Goal: Task Accomplishment & Management: Complete application form

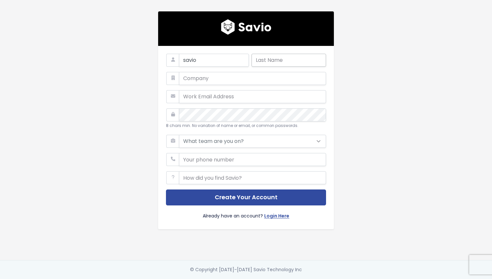
type input "savio"
click at [268, 65] on input "text" at bounding box center [288, 60] width 74 height 13
type input "savio"
click at [245, 82] on input "text" at bounding box center [252, 78] width 147 height 13
type input "svaioman"
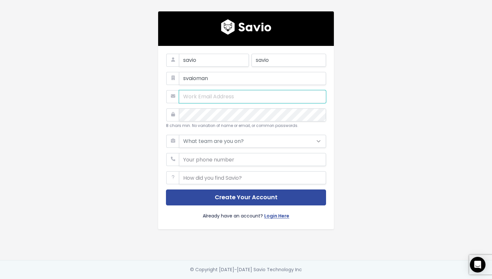
click at [237, 100] on input "email" at bounding box center [252, 96] width 147 height 13
click at [211, 97] on input "email" at bounding box center [252, 96] width 147 height 13
paste input "christinadoxie456@outlook.com"
type input "christinadoxie456@outlook.com"
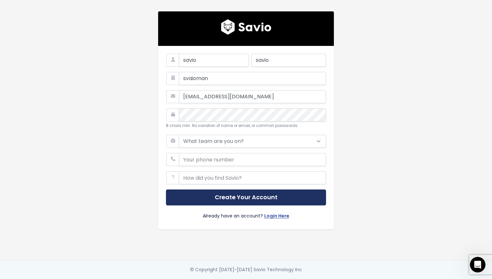
click at [236, 196] on button "Create Your Account" at bounding box center [246, 197] width 160 height 16
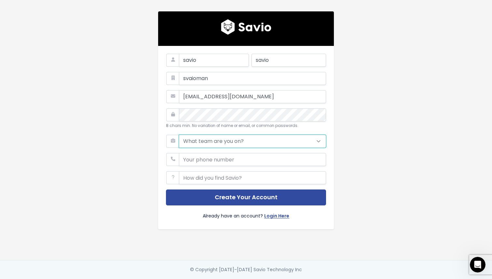
click at [210, 136] on select "What team are you on? Support Product Sales Customer Success Marketing Other" at bounding box center [252, 141] width 147 height 13
select select "SALES"
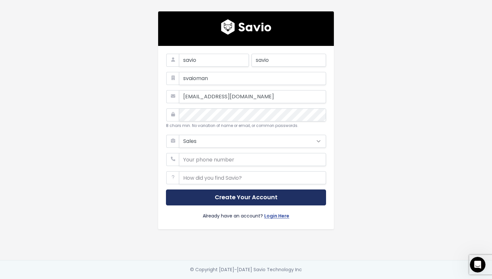
click at [225, 198] on button "Create Your Account" at bounding box center [246, 197] width 160 height 16
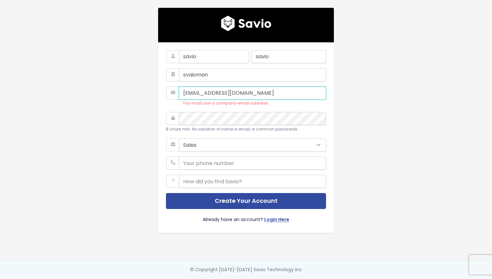
click at [225, 94] on input "[EMAIL_ADDRESS][DOMAIN_NAME]" at bounding box center [252, 92] width 147 height 13
click at [208, 96] on input "[EMAIL_ADDRESS][DOMAIN_NAME]" at bounding box center [252, 92] width 147 height 13
paste input "gparente@dtgconsultings"
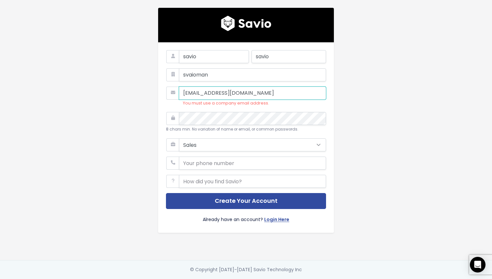
type input "gparente@dtgconsultings.com"
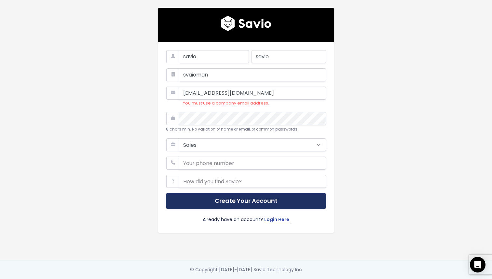
click at [252, 204] on button "Create Your Account" at bounding box center [246, 201] width 160 height 16
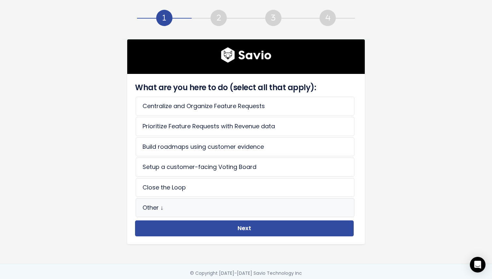
click at [196, 206] on li "Other ↓" at bounding box center [245, 207] width 219 height 19
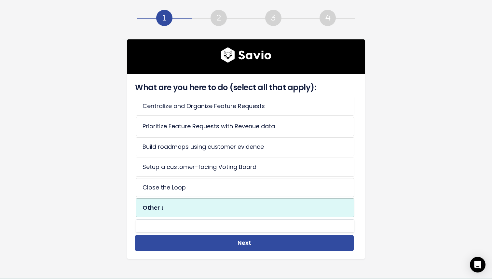
click at [193, 198] on li "Other ↓" at bounding box center [245, 207] width 219 height 19
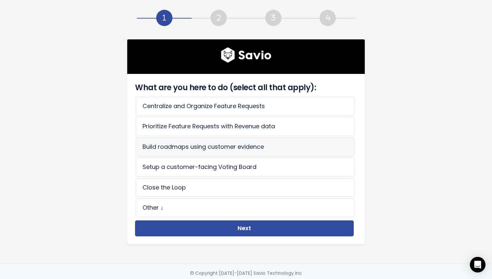
click at [199, 150] on li "Build roadmaps using customer evidence" at bounding box center [245, 146] width 219 height 19
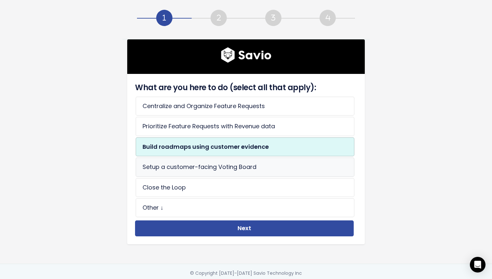
click at [200, 166] on li "Setup a customer-facing Voting Board" at bounding box center [245, 166] width 219 height 19
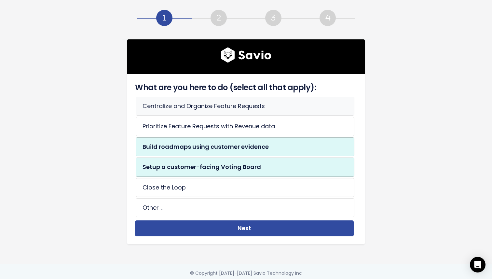
click at [219, 106] on li "Centralize and Organize Feature Requests" at bounding box center [245, 106] width 219 height 19
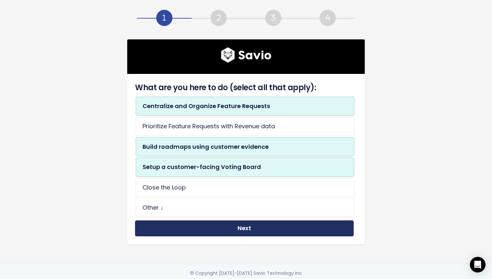
click at [237, 230] on button "Next" at bounding box center [244, 228] width 219 height 16
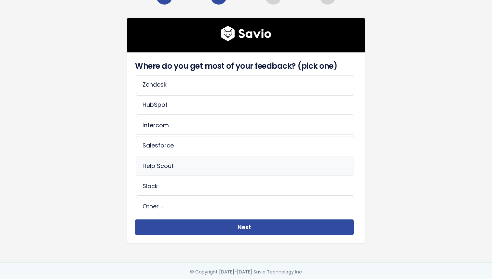
scroll to position [24, 0]
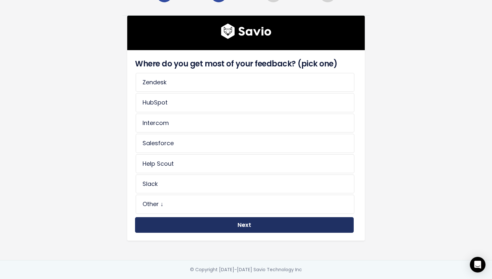
click at [212, 228] on button "Next" at bounding box center [244, 225] width 219 height 16
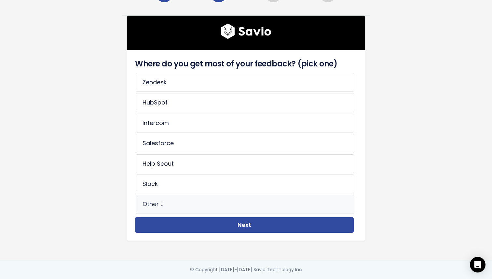
click at [182, 204] on li "Other ↓" at bounding box center [245, 203] width 219 height 19
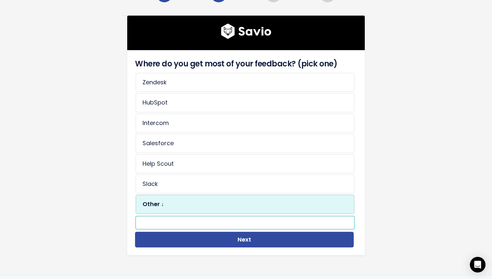
click at [191, 223] on input "text" at bounding box center [245, 222] width 219 height 13
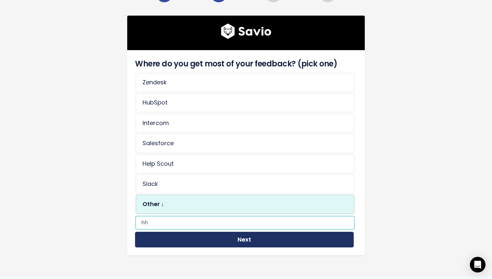
type input "hh"
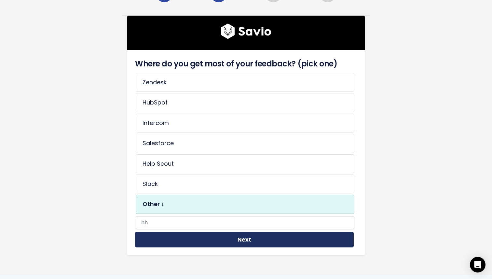
click at [200, 243] on button "Next" at bounding box center [244, 240] width 219 height 16
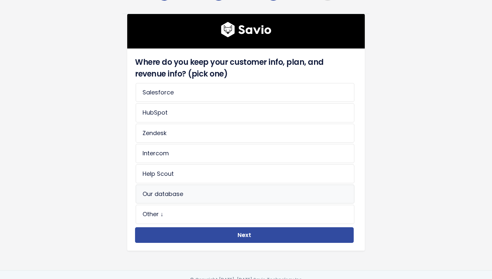
scroll to position [35, 0]
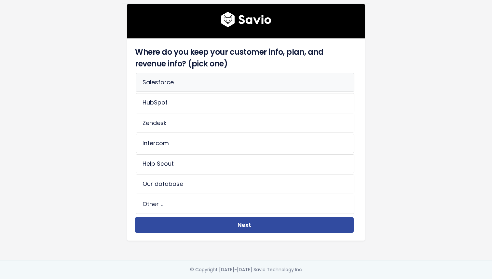
click at [188, 85] on li "Salesforce" at bounding box center [245, 82] width 219 height 19
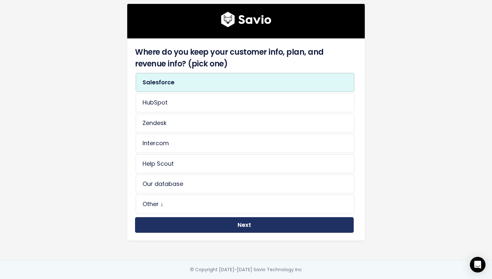
click at [213, 222] on button "Next" at bounding box center [244, 225] width 219 height 16
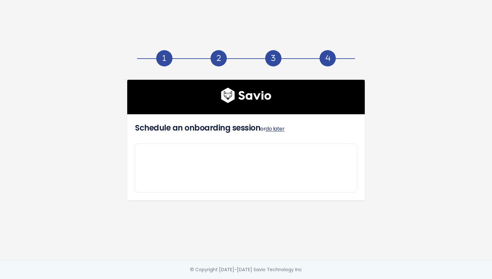
click at [276, 129] on link "do later" at bounding box center [274, 128] width 19 height 7
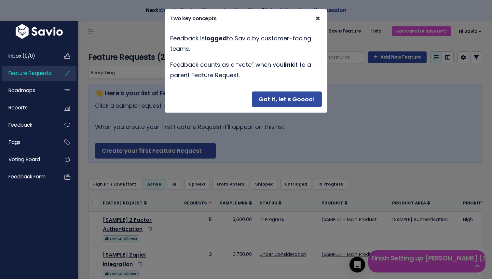
click at [316, 17] on span "×" at bounding box center [317, 18] width 5 height 11
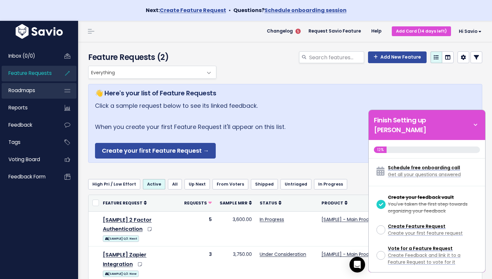
click at [23, 94] on link "Roadmaps" at bounding box center [28, 90] width 52 height 15
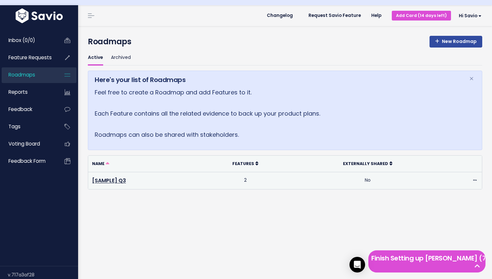
scroll to position [18, 0]
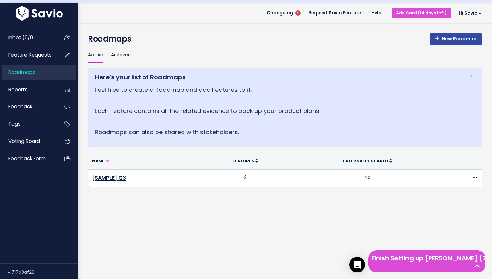
click at [459, 30] on div "New Roadmap Roadmaps" at bounding box center [285, 35] width 404 height 24
click at [460, 35] on link "New Roadmap" at bounding box center [455, 39] width 53 height 12
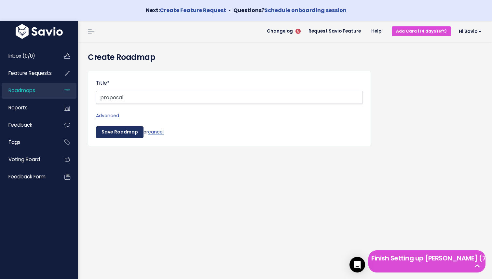
type input "proposal"
click at [118, 130] on input "Save Roadmap" at bounding box center [119, 132] width 47 height 12
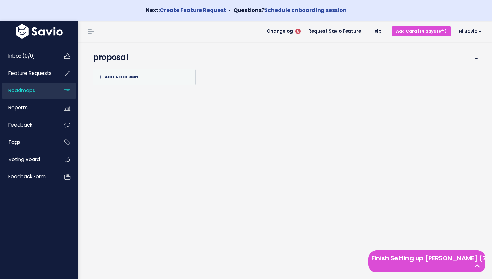
click at [123, 75] on span "Add a column" at bounding box center [119, 77] width 40 height 6
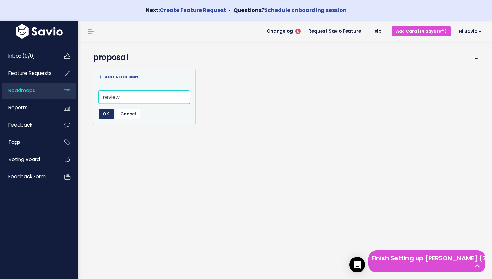
type input "review"
click at [107, 114] on input "OK" at bounding box center [106, 114] width 15 height 10
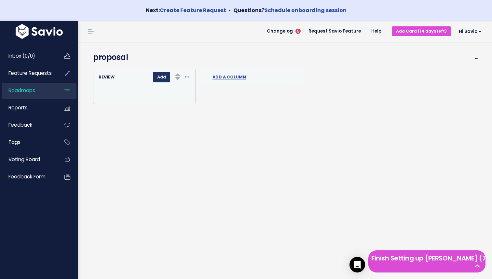
click at [162, 80] on button "Add" at bounding box center [161, 77] width 17 height 10
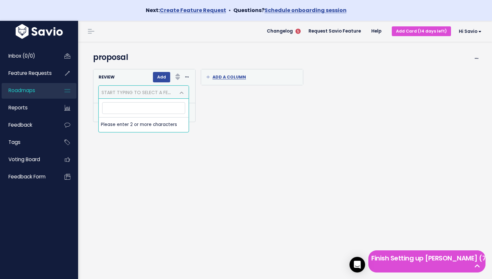
click at [178, 77] on icon at bounding box center [177, 76] width 5 height 9
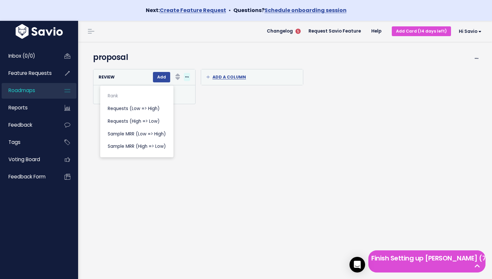
click at [188, 76] on icon at bounding box center [187, 77] width 4 height 4
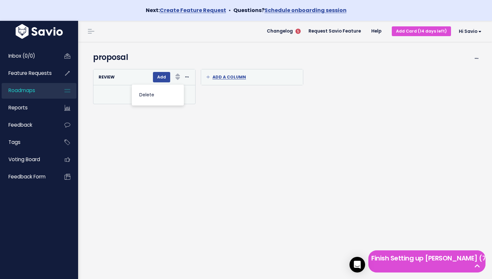
click at [216, 104] on div "Add a column OK Cancel Re-sorting cards... review Add Rank Requests (Low => Hig…" at bounding box center [285, 86] width 394 height 41
click at [226, 73] on div "Add a column" at bounding box center [252, 77] width 102 height 16
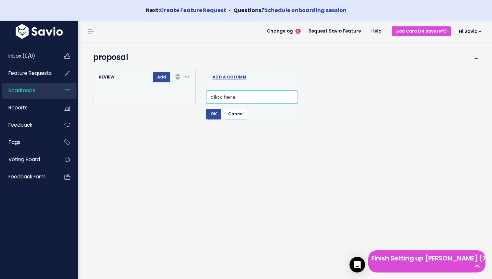
click at [229, 100] on input "click here" at bounding box center [251, 96] width 91 height 13
type input "click here"
click at [213, 114] on input "OK" at bounding box center [213, 114] width 15 height 10
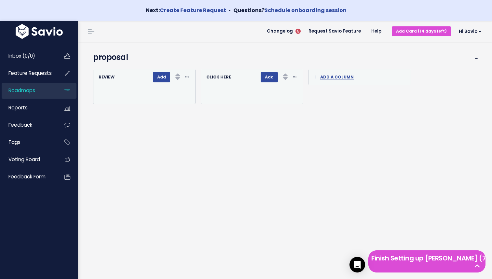
click at [219, 121] on div "Add a column OK Cancel Re-sorting cards... review Add Rank Requests (Low => Hig…" at bounding box center [285, 177] width 394 height 223
click at [111, 78] on strong "review" at bounding box center [107, 77] width 16 height 6
click at [116, 77] on icon at bounding box center [117, 76] width 5 height 5
click at [105, 80] on div "review" at bounding box center [109, 76] width 21 height 7
click at [190, 77] on span at bounding box center [187, 77] width 6 height 8
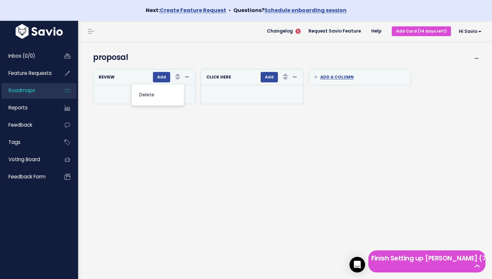
click at [175, 77] on span at bounding box center [177, 78] width 7 height 8
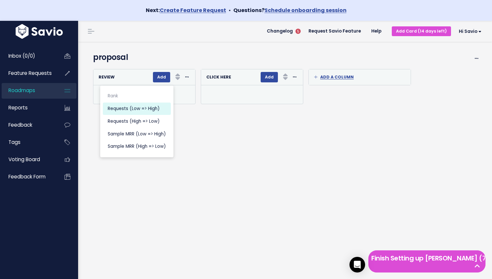
click at [127, 111] on link "Requests (Low => High)" at bounding box center [137, 108] width 68 height 13
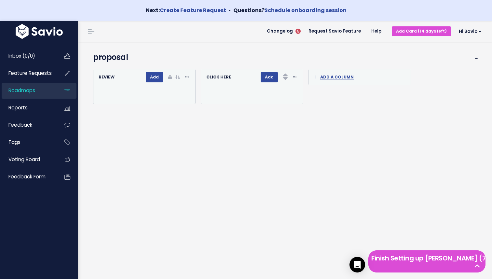
click at [176, 75] on icon at bounding box center [177, 77] width 5 height 4
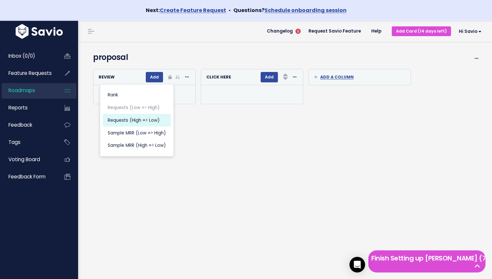
click at [120, 121] on link "Requests (High => Low)" at bounding box center [137, 120] width 68 height 13
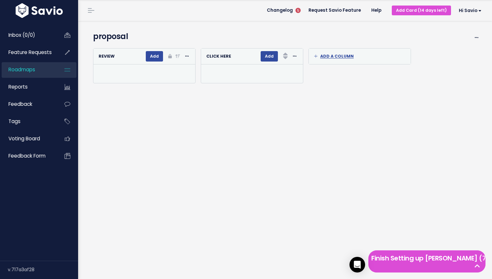
scroll to position [20, 0]
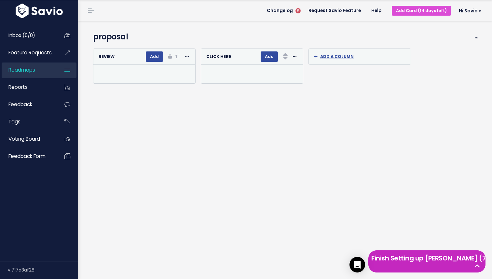
click at [402, 269] on div "Finish Setting up Savio (7 left)" at bounding box center [426, 261] width 117 height 22
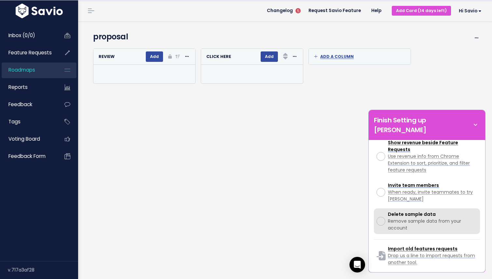
scroll to position [223, 0]
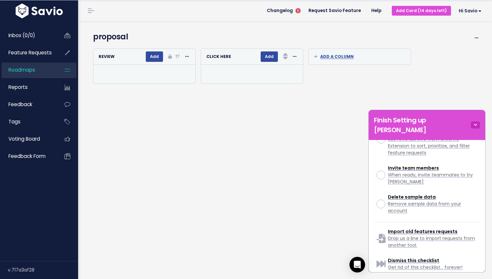
click at [477, 121] on icon at bounding box center [475, 124] width 9 height 7
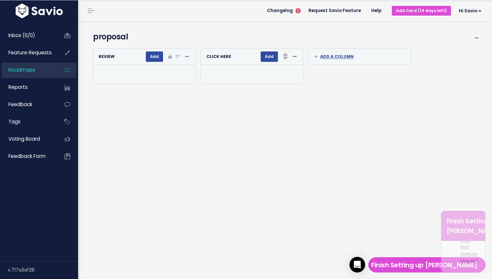
scroll to position [0, 0]
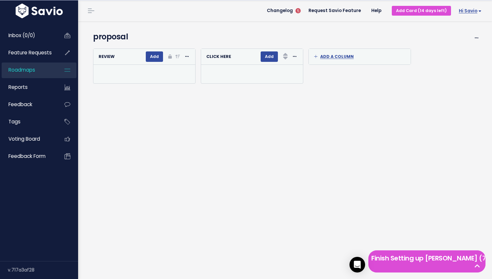
click at [477, 11] on span "Hi savio" at bounding box center [469, 10] width 23 height 5
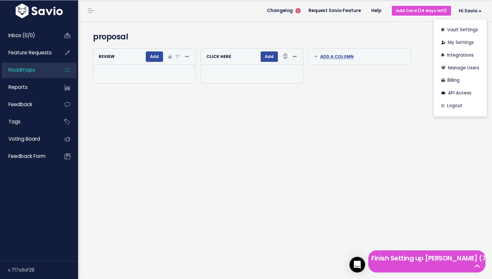
click at [399, 29] on div "proposal Edit View Read-Only Roadmap Read-Only and Sharing Settings Duplicate c…" at bounding box center [285, 33] width 404 height 24
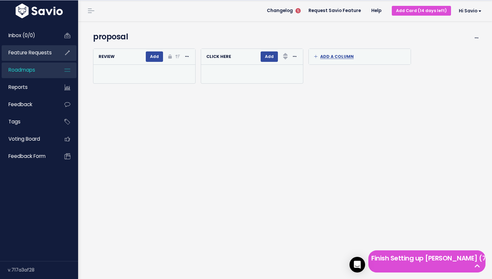
click at [27, 55] on span "Feature Requests" at bounding box center [29, 52] width 43 height 7
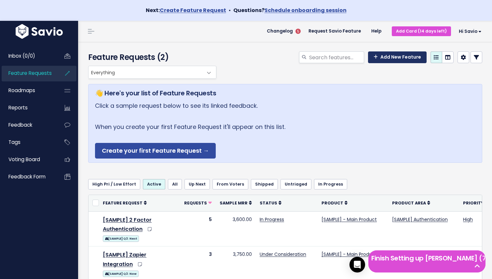
click at [396, 58] on link "Add New Feature" at bounding box center [397, 57] width 59 height 12
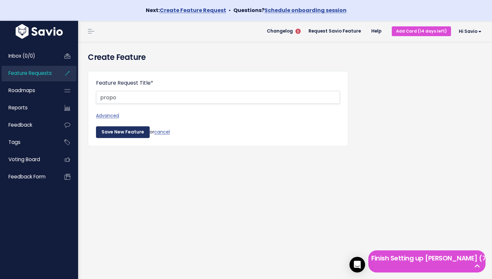
type input "propo"
click at [119, 131] on input "Save New Feature" at bounding box center [123, 132] width 54 height 12
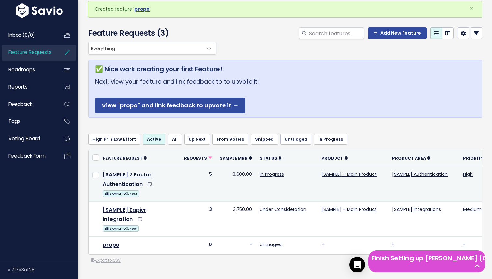
scroll to position [98, 0]
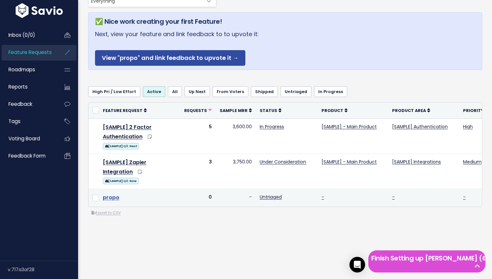
click at [111, 197] on link "propo" at bounding box center [111, 196] width 17 height 7
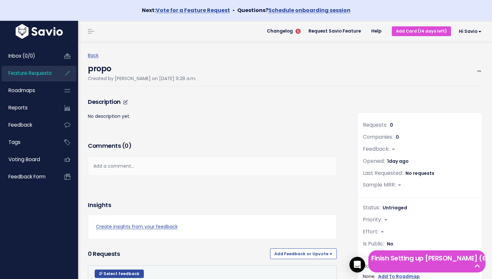
click at [115, 117] on p "No description yet." at bounding box center [212, 116] width 249 height 8
click at [125, 101] on icon at bounding box center [125, 102] width 5 height 5
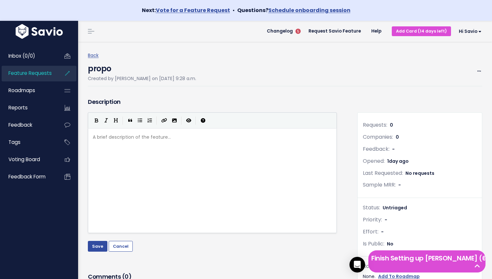
click at [127, 140] on pre "​" at bounding box center [212, 137] width 242 height 8
type textarea "revoiew"
type textarea "iew attachd"
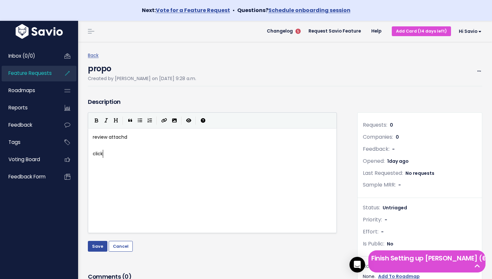
type textarea "click e"
type textarea "here to access"
drag, startPoint x: 140, startPoint y: 152, endPoint x: 90, endPoint y: 151, distance: 50.7
type textarea "click here to access"
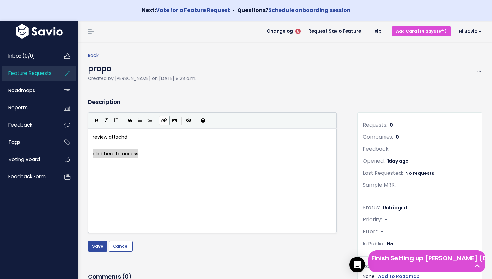
click at [163, 119] on icon "Create Link" at bounding box center [164, 120] width 6 height 5
type textarea "google.cp"
type textarea "om"
click at [202, 163] on div "x review attachd ​ [ click here to access ] ( https://google.com )" at bounding box center [220, 189] width 258 height 114
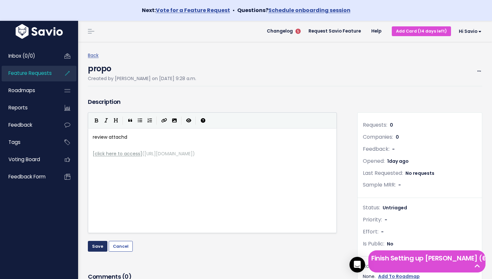
click at [98, 243] on button "Save" at bounding box center [98, 246] width 20 height 10
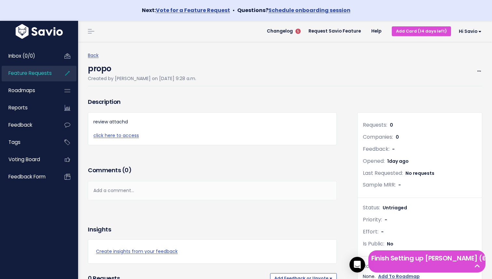
scroll to position [147, 0]
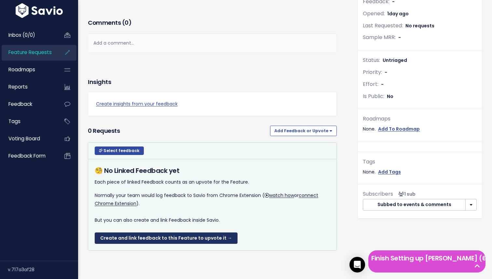
click at [159, 239] on link "Create and link feedback to this Feature to upvote it →" at bounding box center [166, 238] width 143 height 12
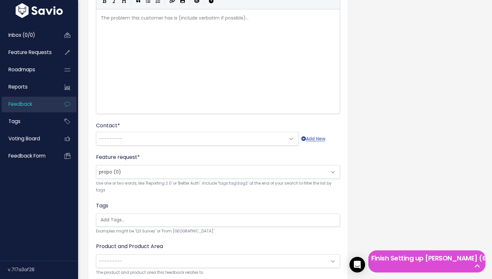
scroll to position [237, 0]
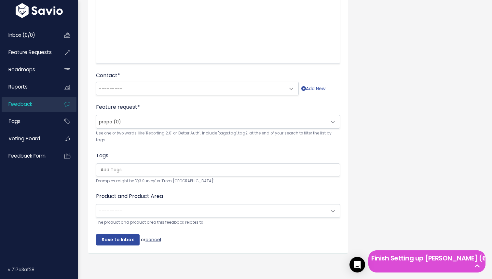
click at [150, 236] on link "cancel" at bounding box center [153, 239] width 16 height 7
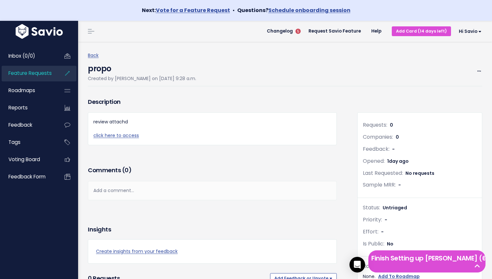
click at [33, 74] on span "Feature Requests" at bounding box center [29, 73] width 43 height 7
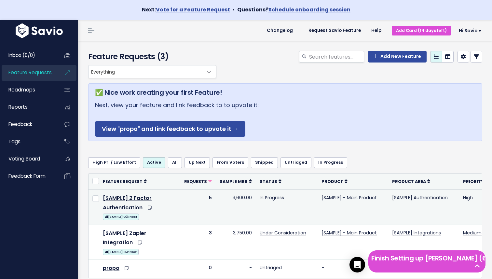
scroll to position [72, 0]
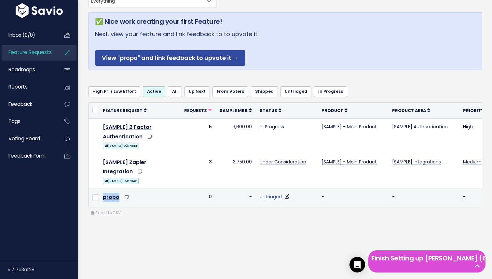
click at [273, 197] on link "Untriaged" at bounding box center [270, 196] width 22 height 7
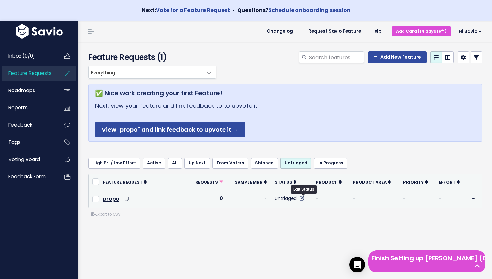
click at [302, 198] on icon at bounding box center [301, 198] width 5 height 5
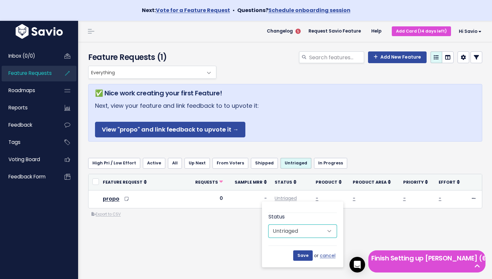
click at [314, 235] on select "Untriaged Under Consideration Planned In Progress Shipped Closed Won't do" at bounding box center [302, 230] width 68 height 13
click at [233, 252] on div "Everything Any Product: Any Product Area Any Product: No Product Area No Produc…" at bounding box center [285, 168] width 404 height 204
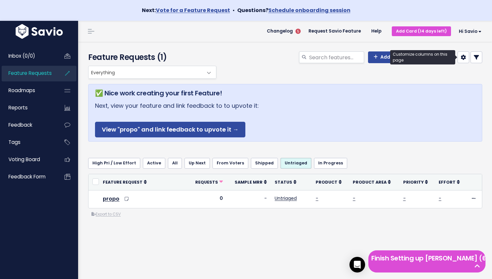
click at [466, 55] on link at bounding box center [463, 57] width 12 height 12
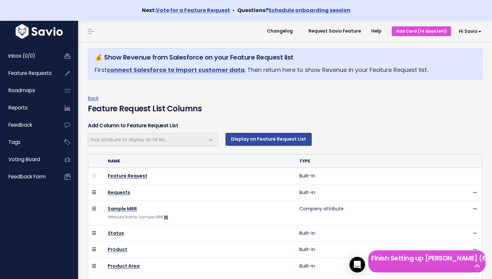
select select
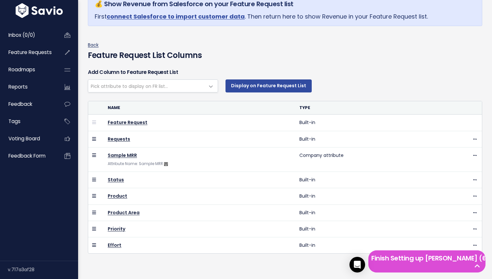
scroll to position [52, 0]
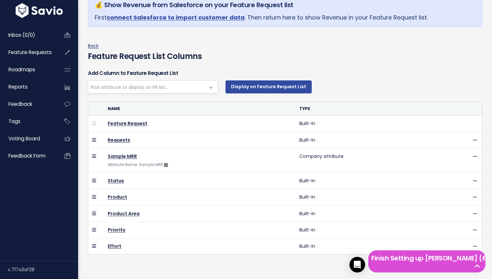
click at [92, 43] on link "Back" at bounding box center [93, 46] width 11 height 7
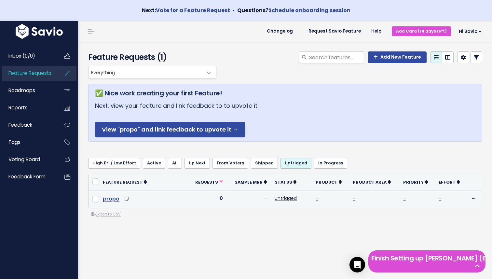
click at [109, 197] on link "propo" at bounding box center [111, 198] width 17 height 7
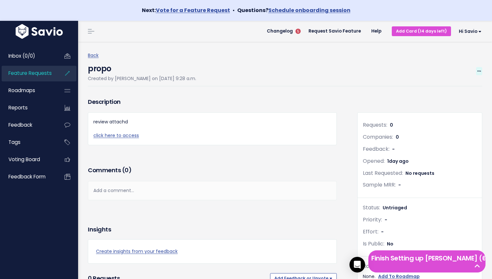
click at [479, 71] on icon at bounding box center [479, 71] width 4 height 4
click at [450, 112] on link "Add to Roadmap" at bounding box center [457, 114] width 48 height 13
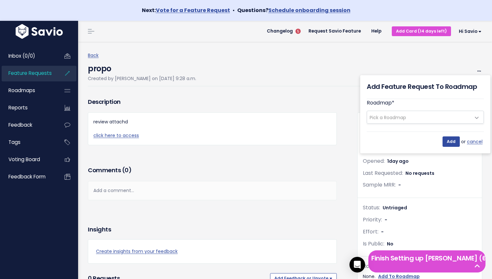
click at [454, 116] on span "Pick a Roadmap" at bounding box center [418, 117] width 103 height 12
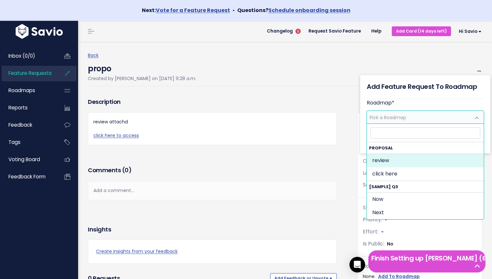
click at [343, 121] on div "Description review attachd click here to access Comments ( 0 ) Add a comment...…" at bounding box center [217, 256] width 269 height 320
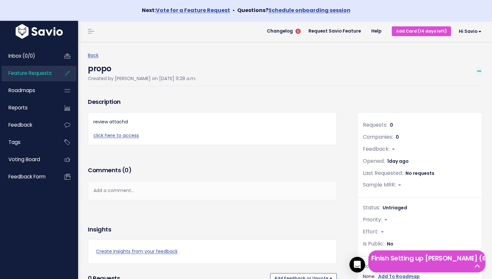
click at [476, 70] on span at bounding box center [479, 71] width 6 height 8
click at [447, 101] on link "Merge" at bounding box center [457, 102] width 48 height 13
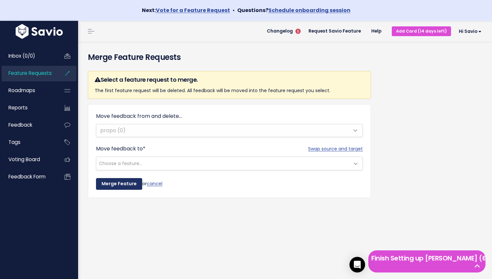
click at [117, 184] on input "Merge Feature" at bounding box center [119, 184] width 46 height 12
click at [154, 179] on form "Move feedback from and delete... propo (0) Swap source and target Move feedback…" at bounding box center [229, 150] width 267 height 77
click at [152, 183] on link "cancel" at bounding box center [155, 183] width 16 height 7
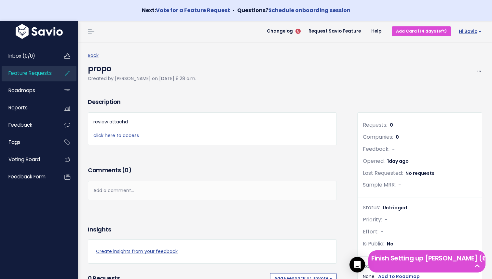
click at [460, 30] on span "Hi savio" at bounding box center [469, 31] width 23 height 5
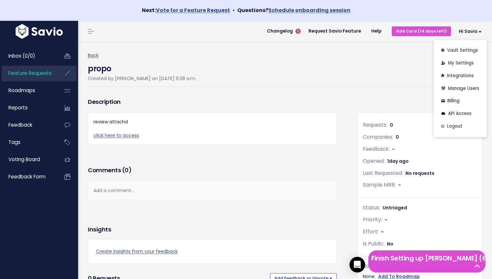
click at [388, 78] on div "propo Created by savio savio on Aug. 27, 2025, 9:28 a.m. Edit Merge Add to Road…" at bounding box center [285, 73] width 394 height 27
click at [473, 77] on div "propo Created by savio savio on Aug. 27, 2025, 9:28 a.m. Edit Merge Add to Road…" at bounding box center [285, 73] width 394 height 27
click at [480, 73] on span at bounding box center [479, 71] width 6 height 8
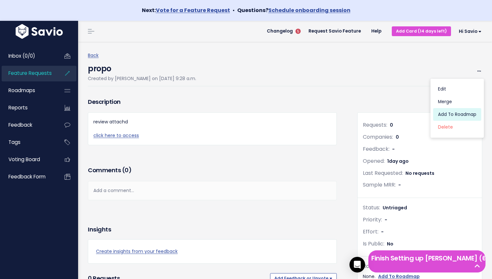
click at [448, 117] on link "Add to Roadmap" at bounding box center [457, 114] width 48 height 13
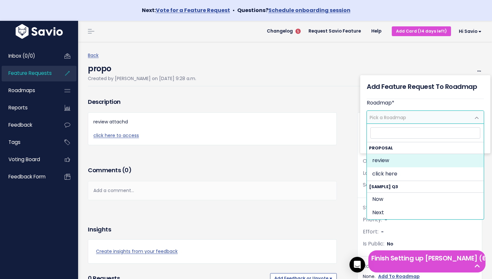
click at [446, 117] on span "Pick a Roadmap" at bounding box center [418, 117] width 103 height 12
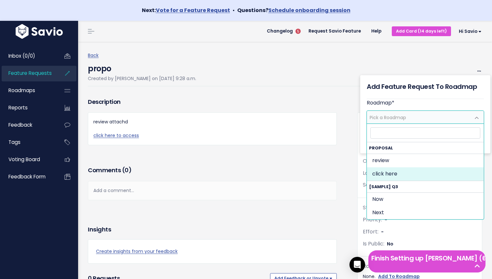
select select "1907"
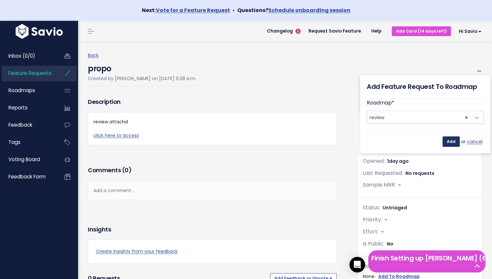
click at [449, 137] on input "Add" at bounding box center [450, 141] width 17 height 10
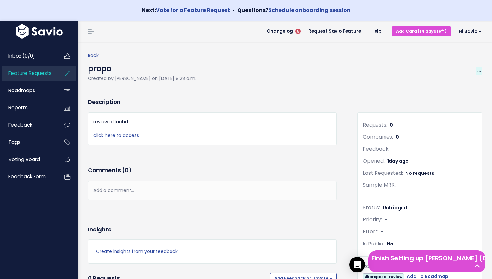
click at [479, 73] on icon at bounding box center [479, 71] width 4 height 4
click at [271, 104] on h3 "Description" at bounding box center [212, 101] width 249 height 9
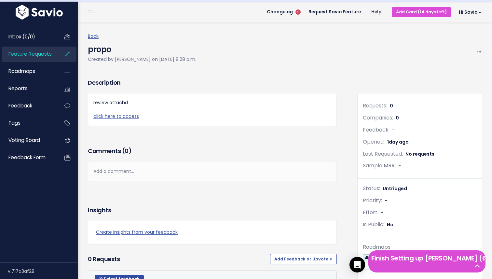
scroll to position [20, 0]
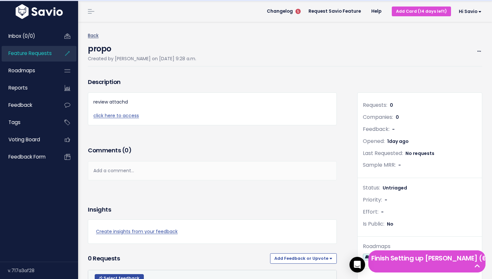
click at [94, 35] on link "Back" at bounding box center [93, 35] width 11 height 7
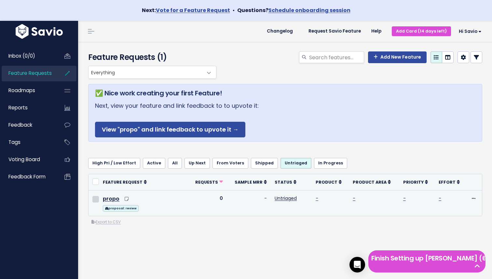
click at [94, 200] on input "checkbox" at bounding box center [95, 199] width 7 height 7
checkbox input "true"
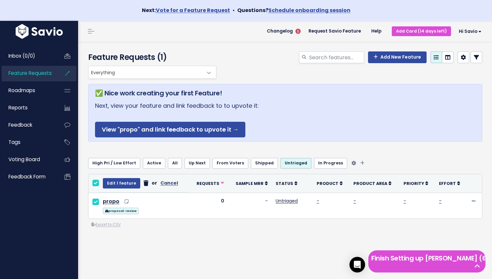
click at [143, 163] on link "Active" at bounding box center [154, 163] width 22 height 10
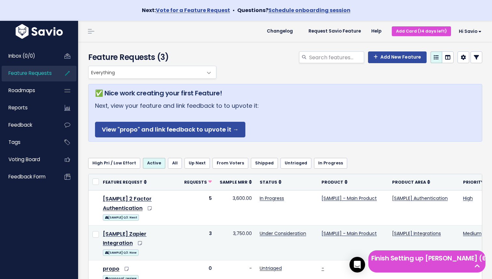
scroll to position [79, 0]
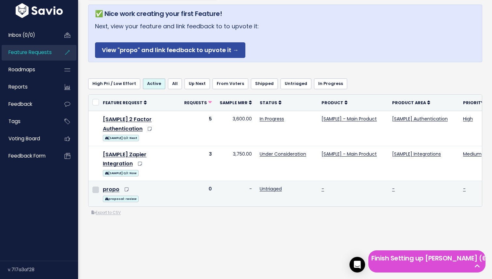
click at [96, 191] on input "checkbox" at bounding box center [95, 189] width 7 height 7
checkbox input "true"
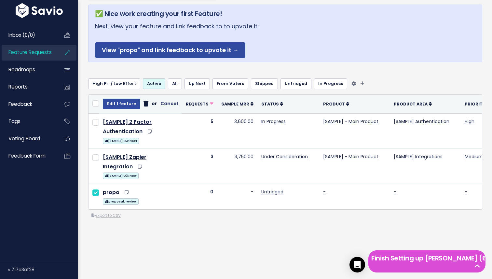
click at [346, 80] on ul "High Pri / Low Effort Active All Up Next From [GEOGRAPHIC_DATA] Shipped Untriag…" at bounding box center [285, 83] width 394 height 10
click at [345, 81] on ul "High Pri / Low Effort Active All Up Next From Voters Shipped Untriaged In Progr…" at bounding box center [285, 83] width 394 height 10
click at [351, 83] on icon "Filter feature requests" at bounding box center [353, 83] width 5 height 5
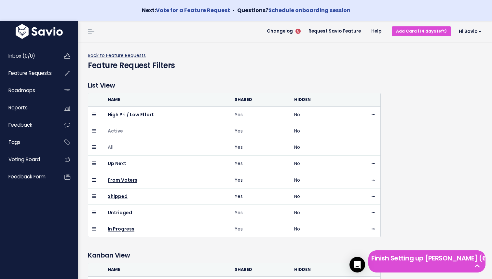
click at [113, 55] on link "Back to Feature Requests" at bounding box center [117, 55] width 58 height 7
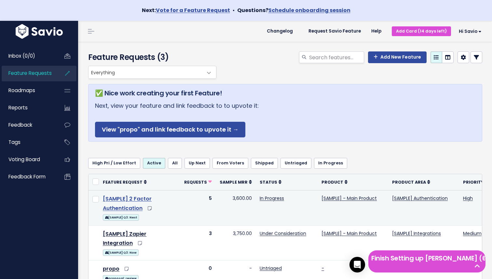
scroll to position [79, 0]
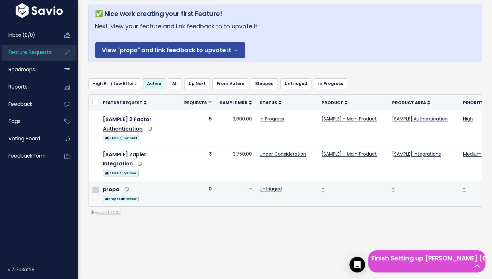
click at [96, 189] on input "checkbox" at bounding box center [95, 189] width 7 height 7
checkbox input "true"
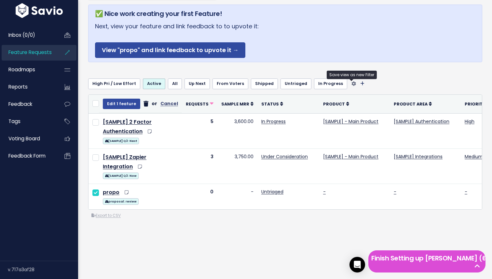
click at [360, 83] on icon "Filter feature requests" at bounding box center [362, 83] width 4 height 5
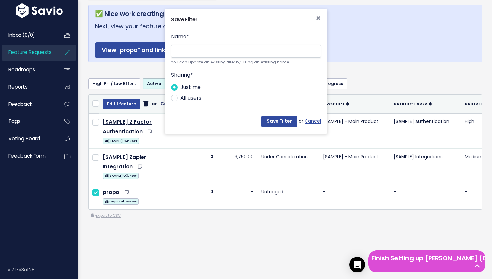
click at [185, 99] on label "All users" at bounding box center [190, 97] width 21 height 9
click at [184, 98] on input "All users" at bounding box center [182, 95] width 4 height 4
radio input "true"
click at [233, 48] on input "Name *" at bounding box center [246, 51] width 150 height 13
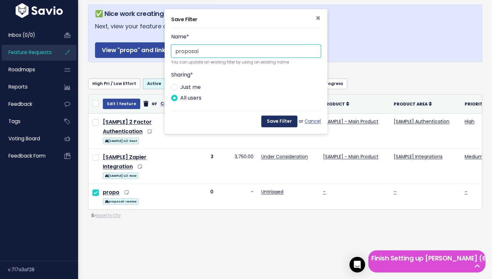
type input "proposal"
click at [280, 126] on button "Save Filter" at bounding box center [279, 121] width 36 height 12
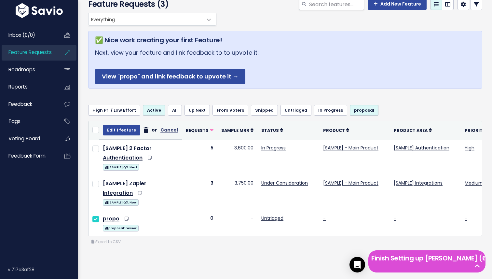
click at [279, 125] on th "Status" at bounding box center [288, 130] width 62 height 19
click at [351, 107] on link "proposal" at bounding box center [364, 110] width 29 height 10
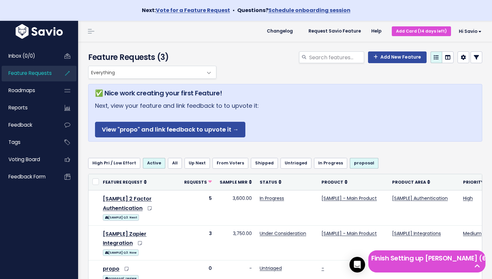
scroll to position [79, 0]
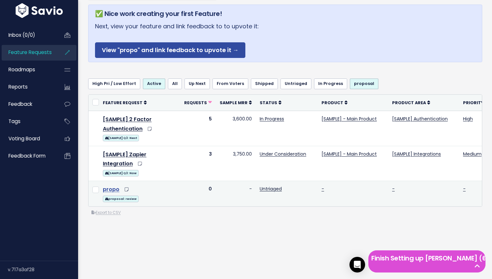
click at [111, 190] on link "propo" at bounding box center [111, 188] width 17 height 7
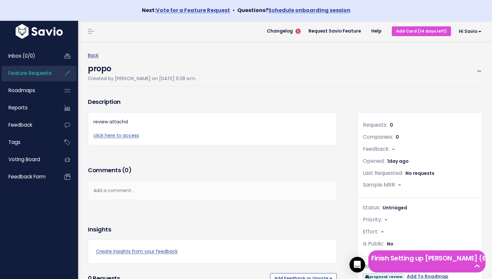
click at [93, 54] on link "Back" at bounding box center [93, 55] width 11 height 7
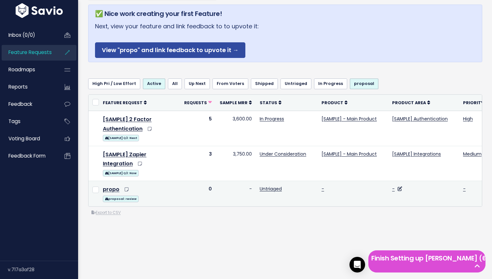
scroll to position [0, 48]
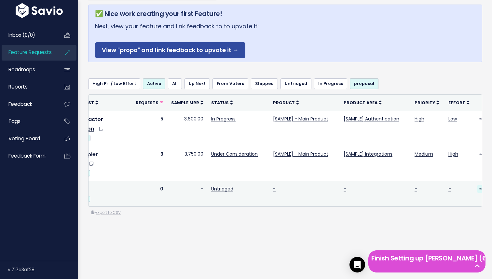
click at [478, 187] on icon at bounding box center [480, 189] width 4 height 4
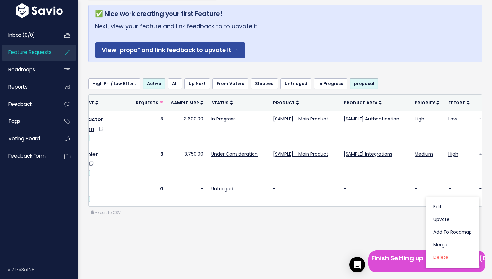
click at [379, 217] on div "Everything Any Product: Any Product Area Any Product: No Product Area No Produc…" at bounding box center [285, 127] width 404 height 282
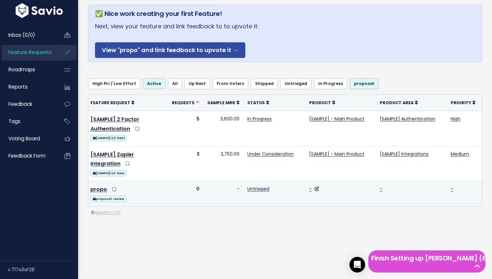
scroll to position [0, 0]
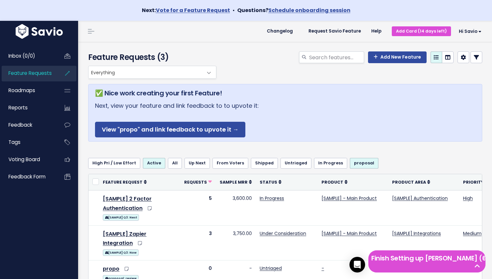
scroll to position [79, 0]
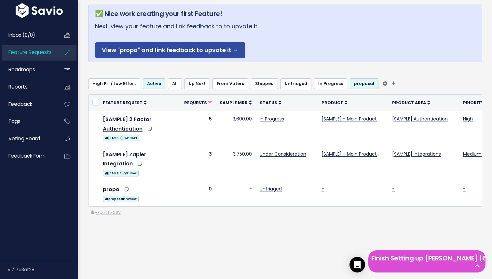
click at [350, 85] on link "proposal" at bounding box center [364, 83] width 29 height 10
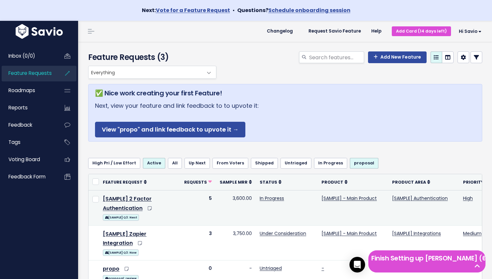
scroll to position [79, 0]
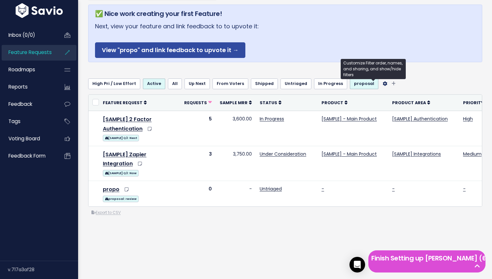
click at [382, 85] on icon "Filter feature requests" at bounding box center [384, 83] width 5 height 5
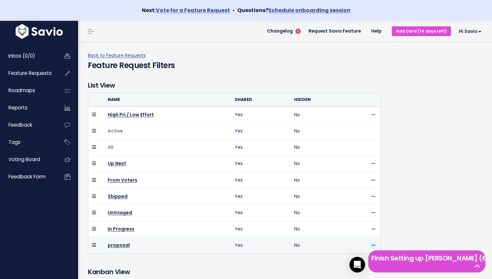
click at [373, 245] on icon at bounding box center [373, 245] width 4 height 4
click at [114, 245] on link "proposal" at bounding box center [119, 245] width 22 height 7
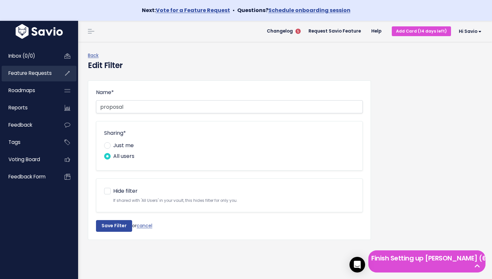
click at [26, 78] on link "Feature Requests" at bounding box center [28, 73] width 52 height 15
